Goal: Information Seeking & Learning: Learn about a topic

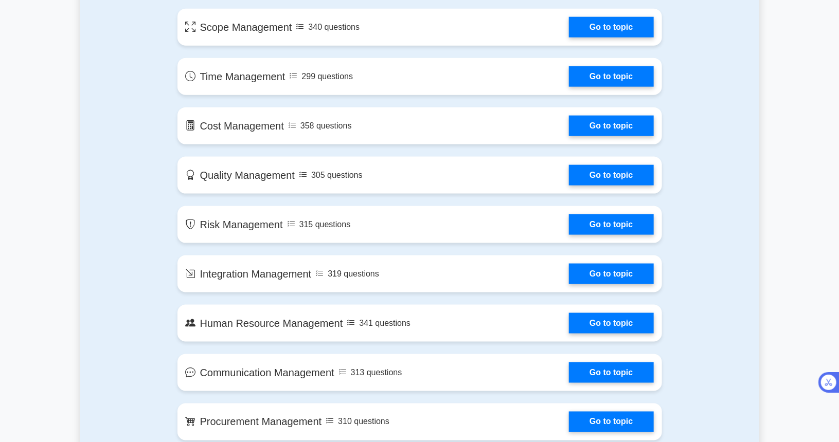
scroll to position [881, 0]
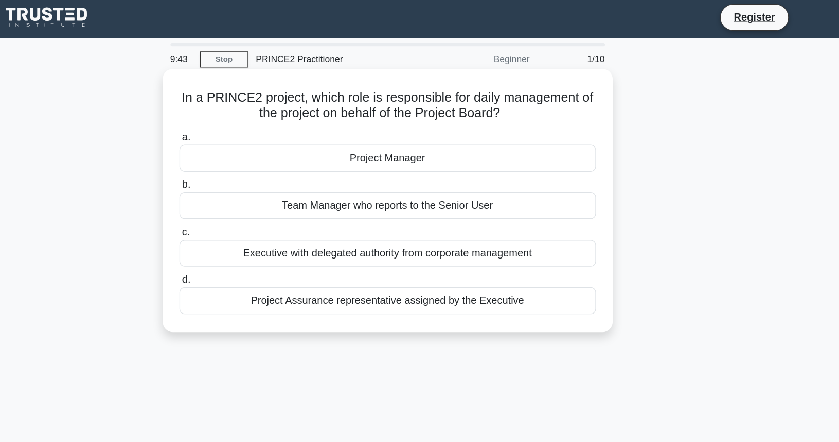
click at [378, 171] on div "Team Manager who reports to the Senior User" at bounding box center [419, 167] width 333 height 22
click at [253, 154] on input "b. Team Manager who reports to the Senior User" at bounding box center [253, 150] width 0 height 7
